Goal: Find specific page/section: Find specific page/section

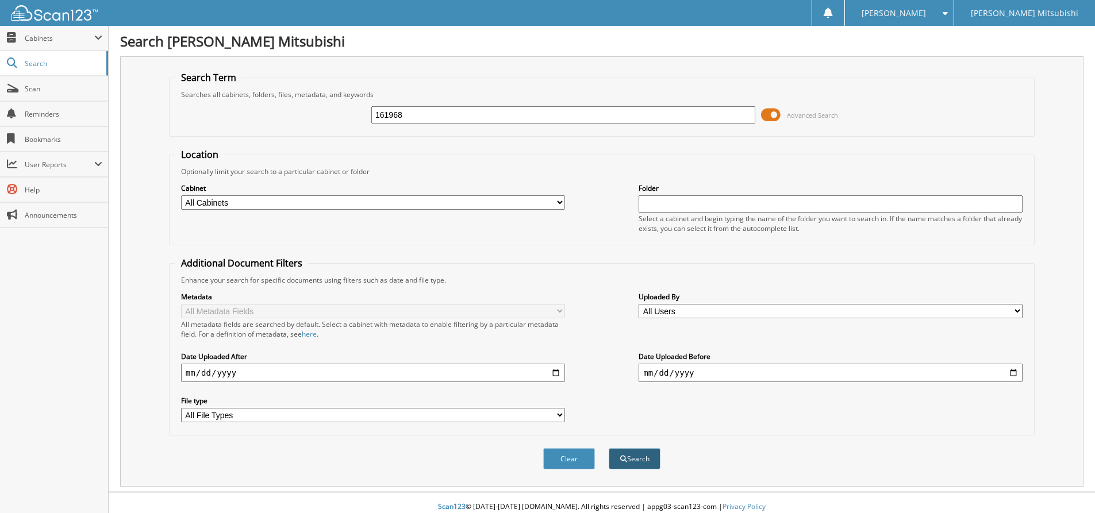
type input "161968"
click at [649, 458] on button "Search" at bounding box center [635, 458] width 52 height 21
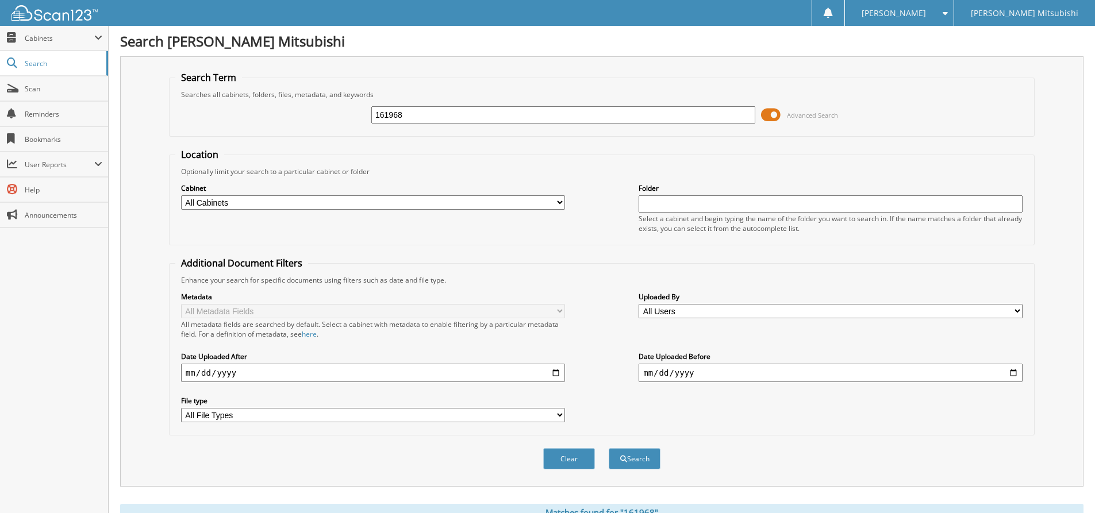
click at [444, 110] on input "161968" at bounding box center [563, 114] width 384 height 17
type input "1"
